Goal: Find specific page/section: Find specific page/section

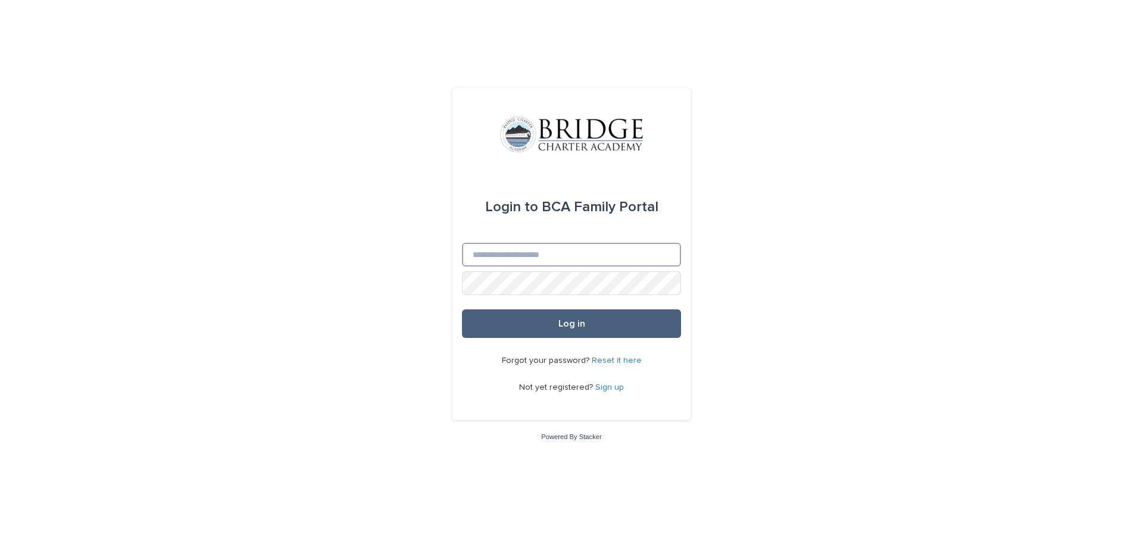
type input "**********"
click at [556, 324] on button "Log in" at bounding box center [571, 323] width 219 height 29
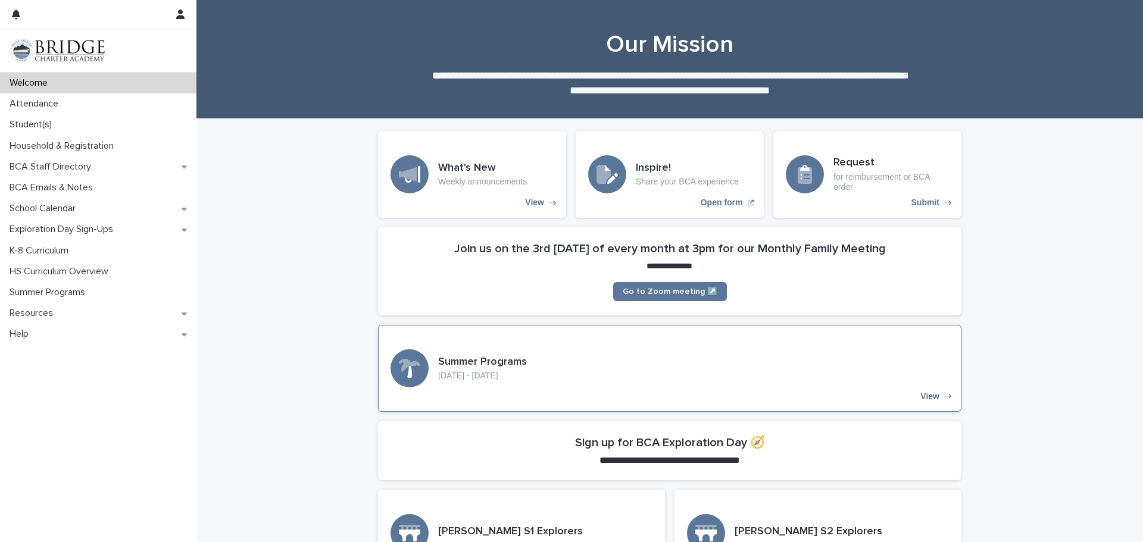
scroll to position [11, 0]
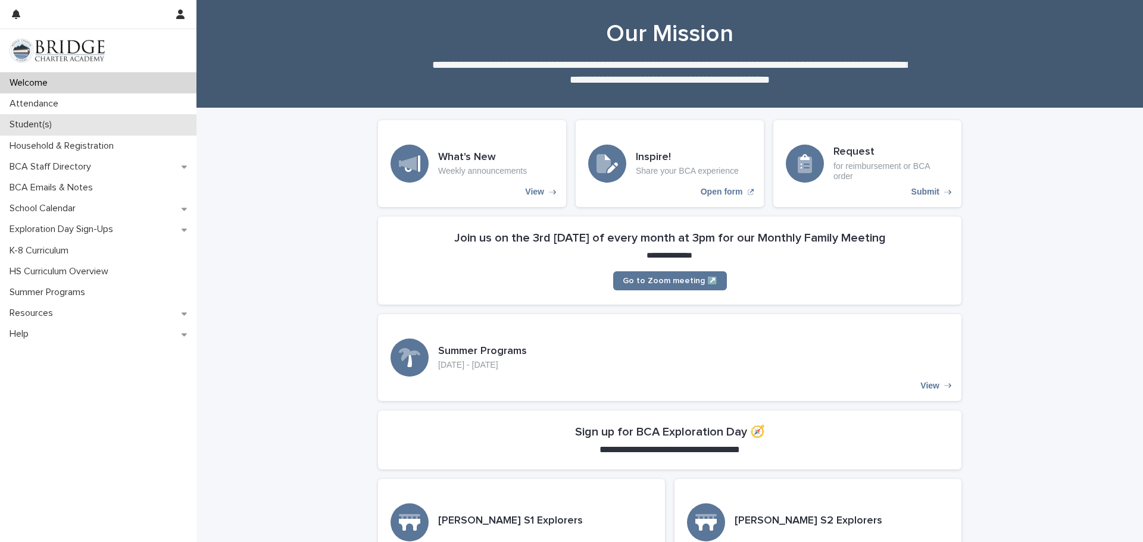
click at [26, 126] on p "Student(s)" at bounding box center [33, 124] width 57 height 11
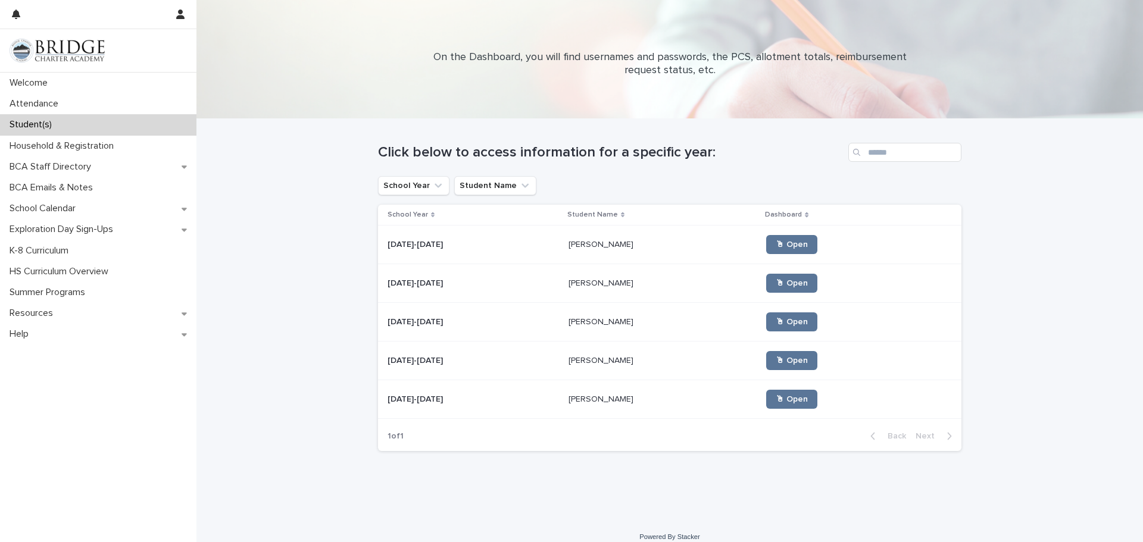
click at [486, 367] on div "[DATE]-[DATE] [DATE]-[DATE]" at bounding box center [472, 361] width 171 height 20
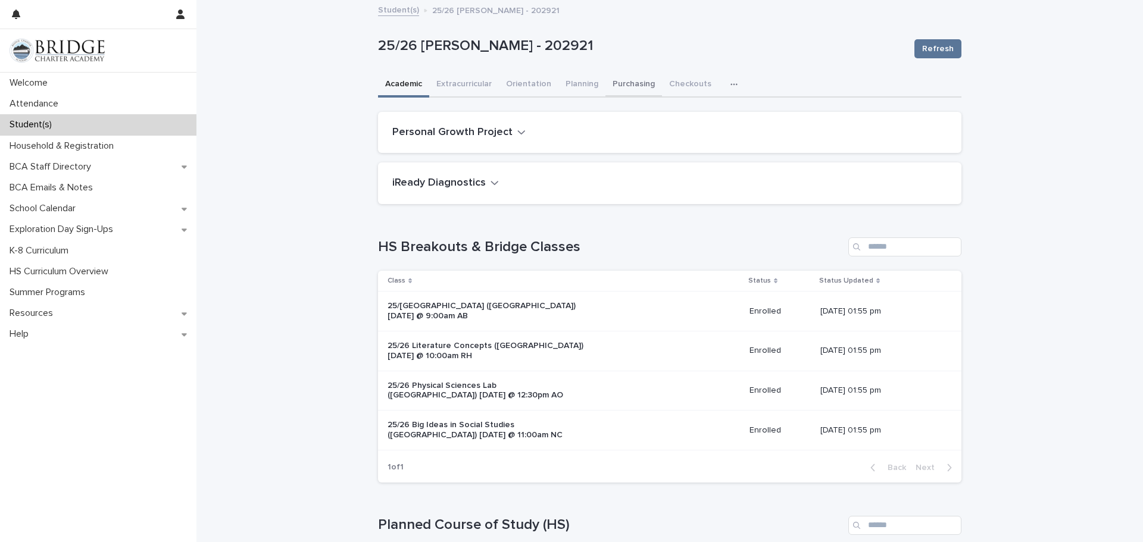
click at [622, 87] on button "Purchasing" at bounding box center [633, 85] width 57 height 25
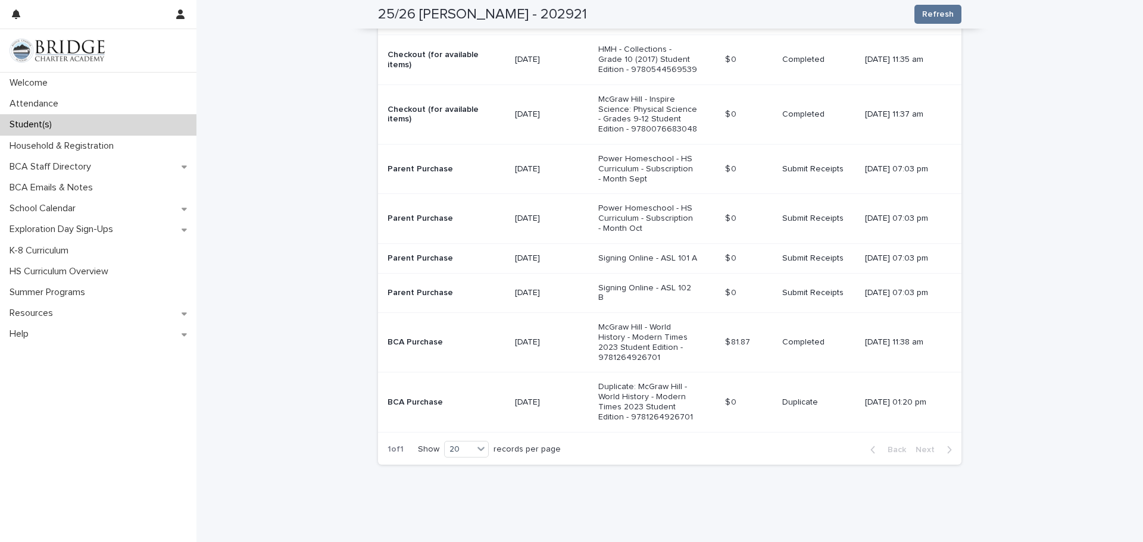
scroll to position [385, 0]
